Goal: Task Accomplishment & Management: Manage account settings

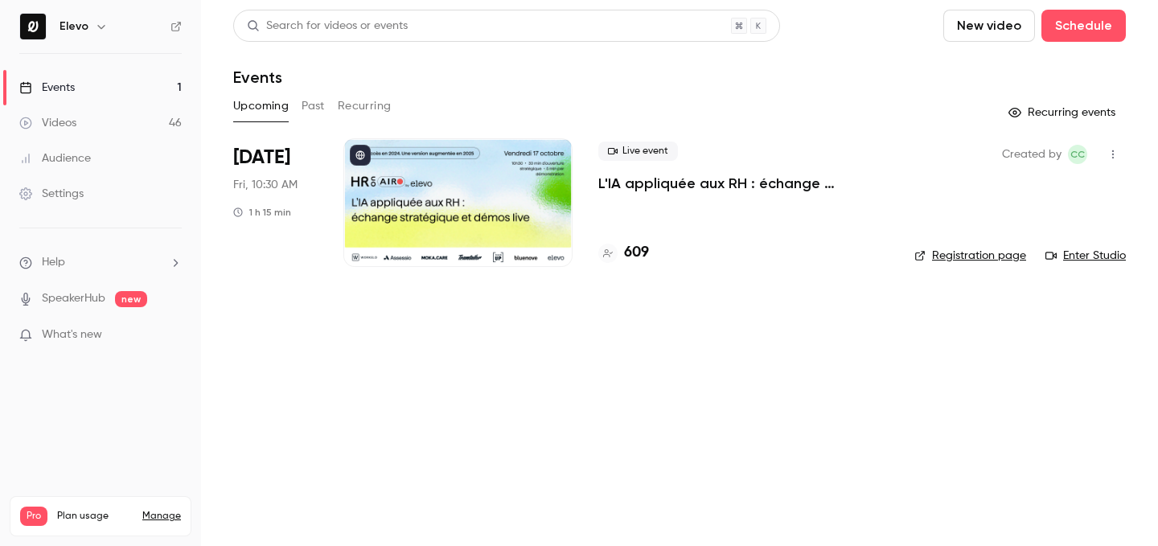
click at [640, 180] on p "L'IA appliquée aux RH : échange stratégique et démos live." at bounding box center [743, 183] width 290 height 19
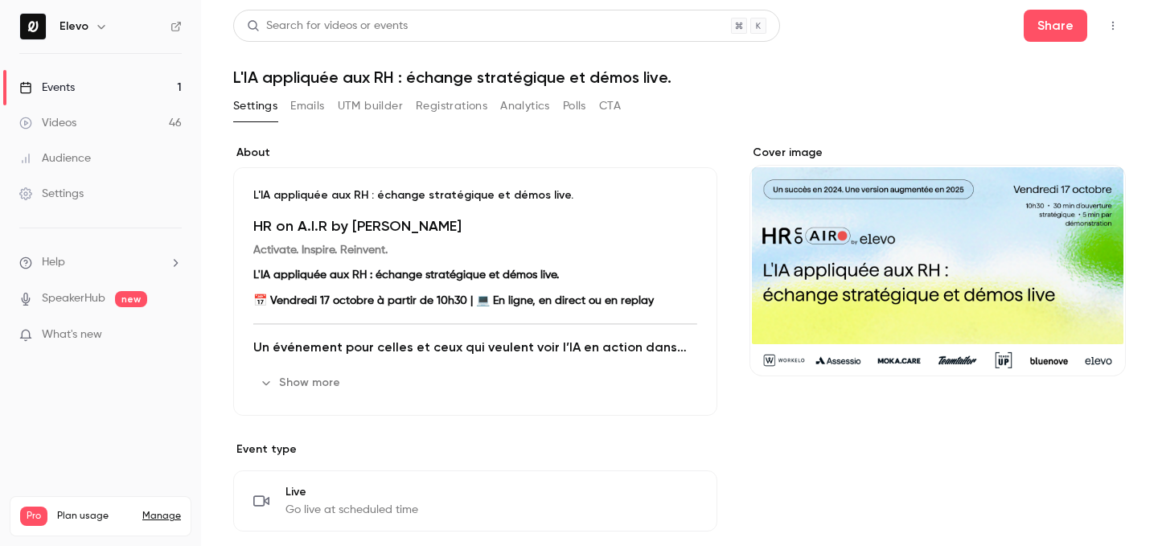
click at [442, 101] on button "Registrations" at bounding box center [452, 106] width 72 height 26
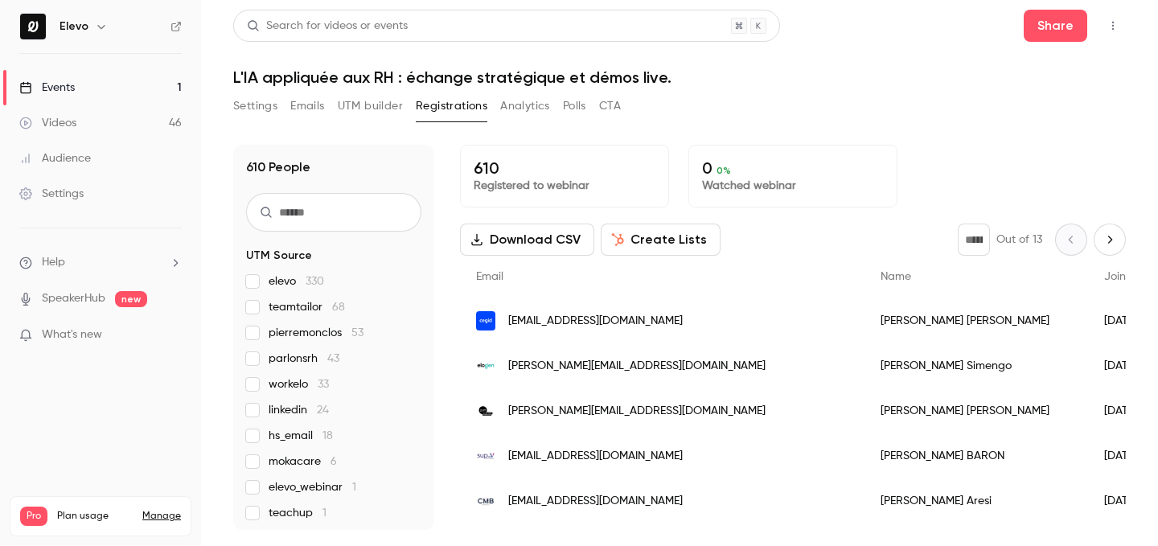
click at [671, 315] on div "[EMAIL_ADDRESS][DOMAIN_NAME]" at bounding box center [662, 320] width 405 height 45
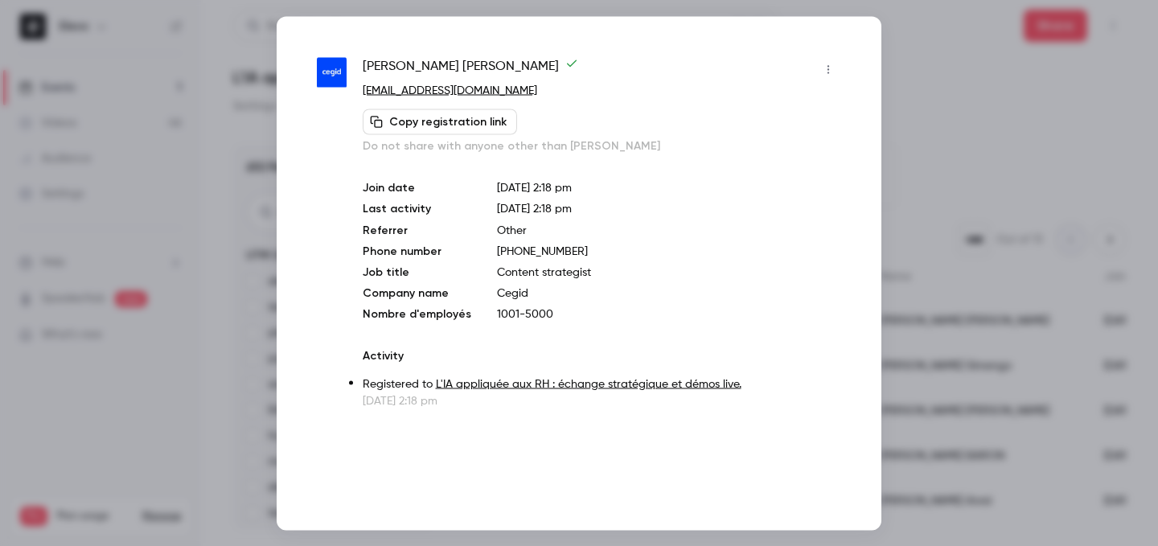
click at [832, 64] on icon "button" at bounding box center [828, 69] width 13 height 11
click at [771, 98] on li "Block from all events" at bounding box center [754, 110] width 174 height 42
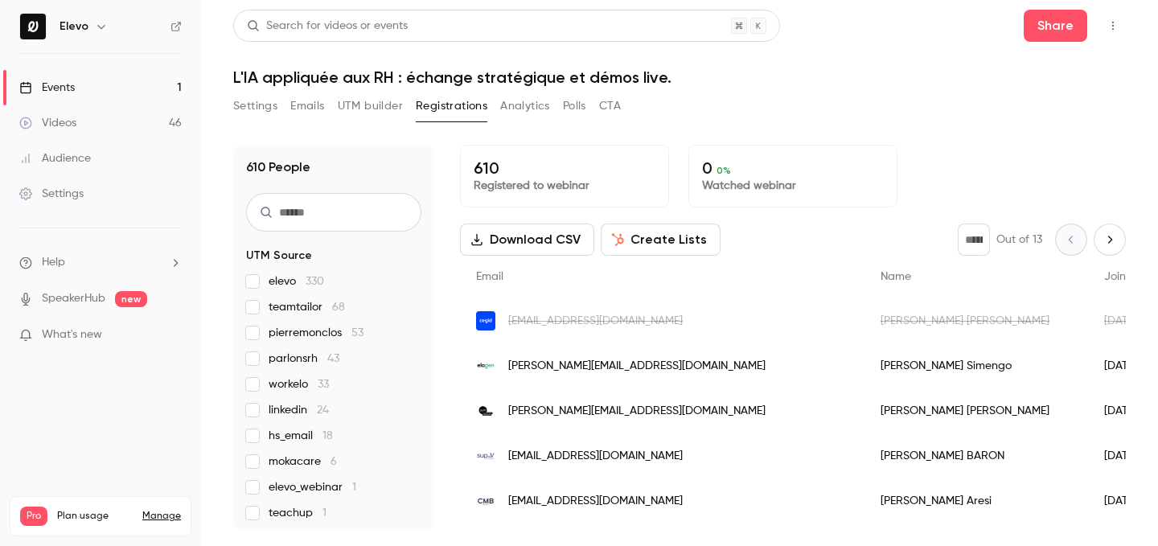
click at [169, 94] on link "Events 1" at bounding box center [100, 87] width 201 height 35
